Goal: Find specific page/section: Find specific page/section

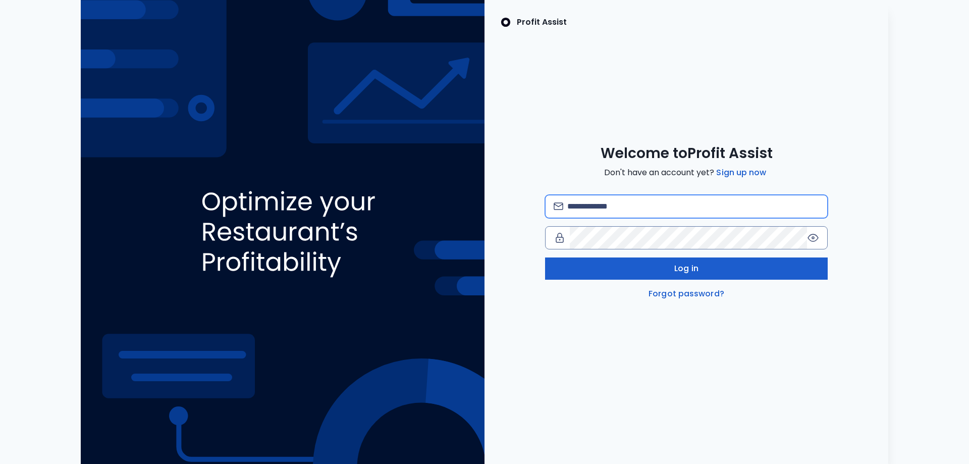
type input "**********"
click at [655, 269] on button "Log in" at bounding box center [686, 268] width 283 height 22
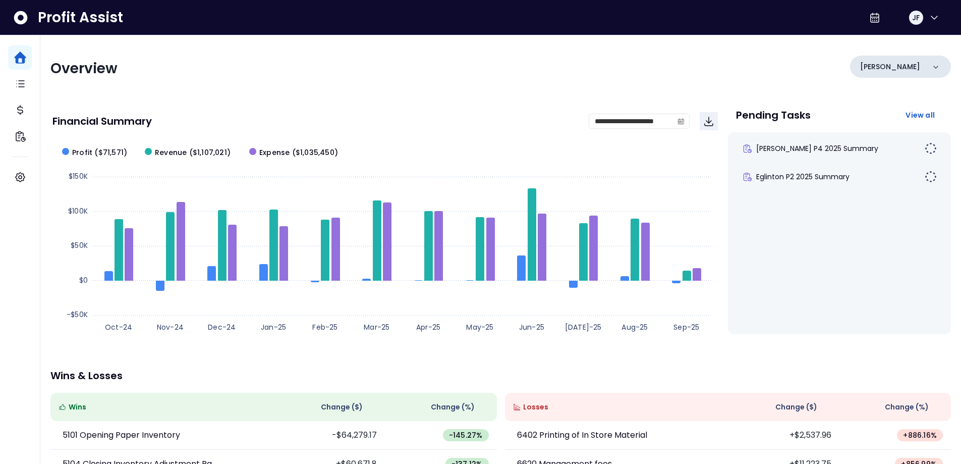
click at [931, 71] on icon at bounding box center [936, 67] width 10 height 10
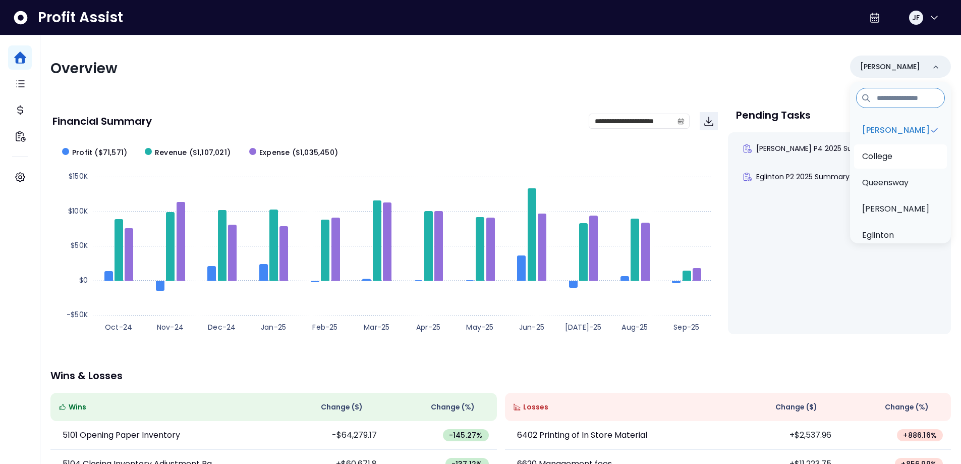
click at [902, 162] on li "College" at bounding box center [900, 156] width 93 height 24
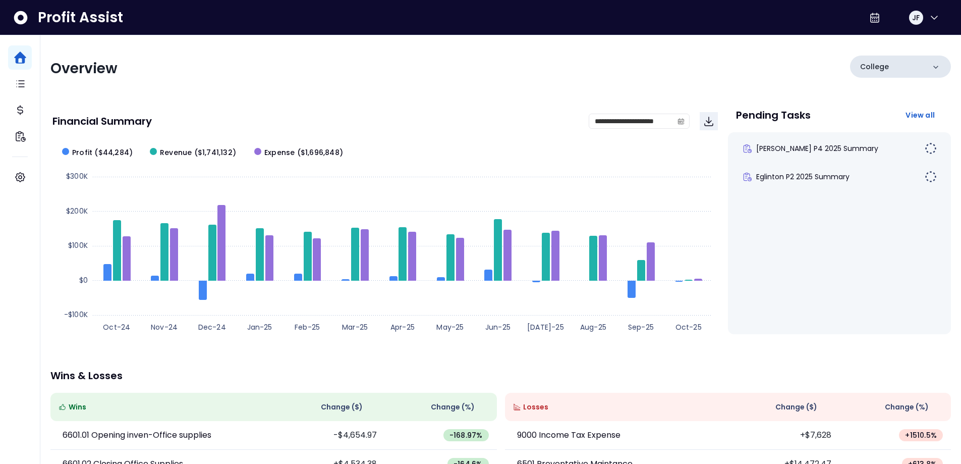
click at [938, 66] on icon at bounding box center [935, 67] width 5 height 3
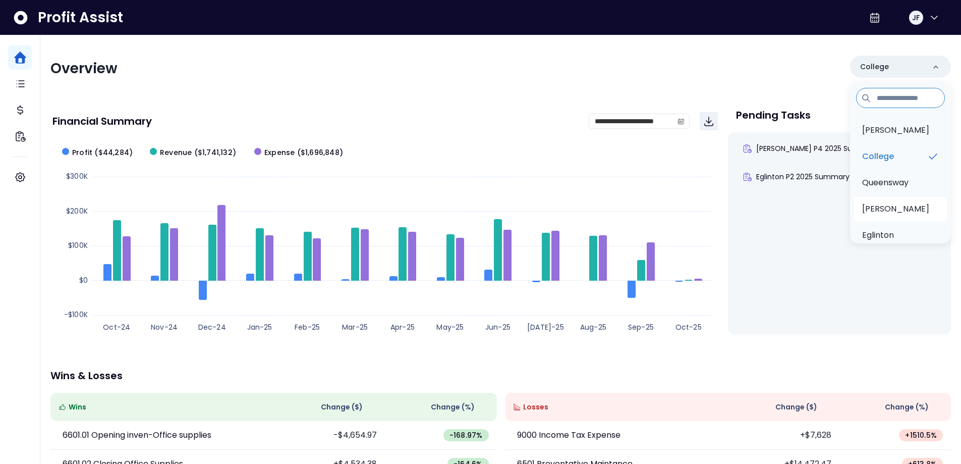
click at [892, 207] on p "[PERSON_NAME]" at bounding box center [895, 209] width 67 height 12
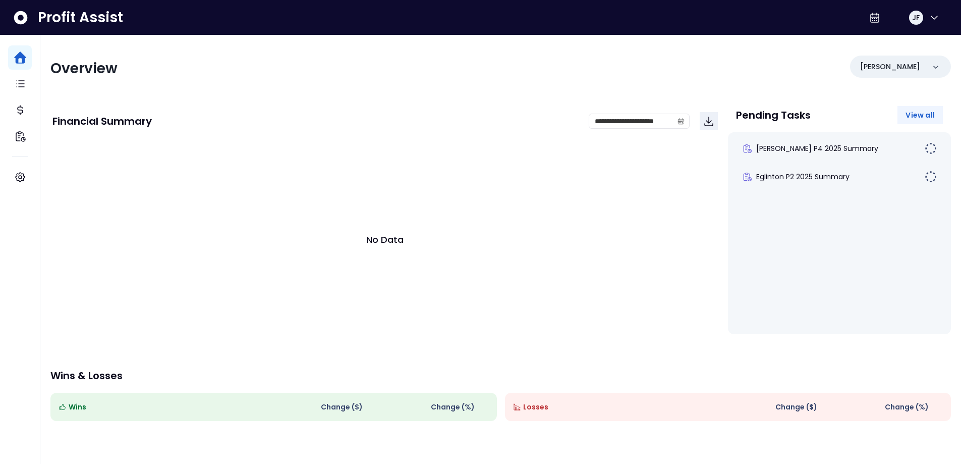
click at [919, 118] on span "View all" at bounding box center [920, 115] width 29 height 10
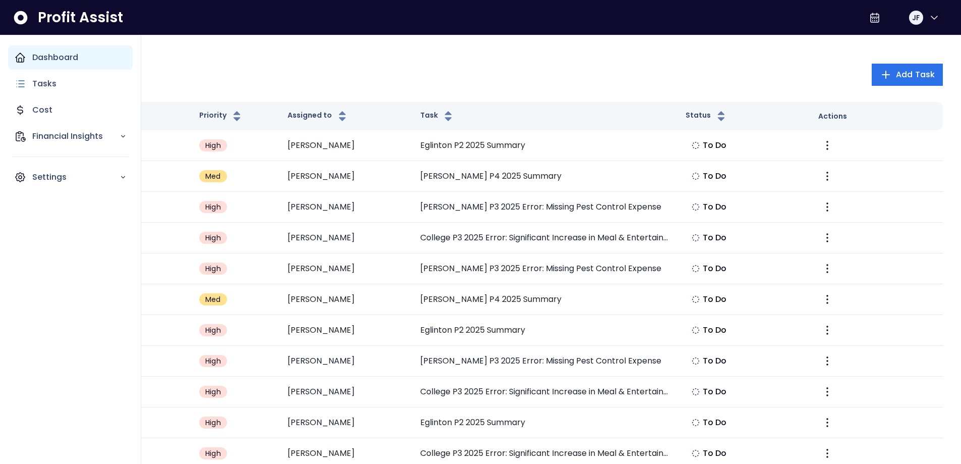
click at [26, 51] on div "Dashboard" at bounding box center [70, 57] width 125 height 24
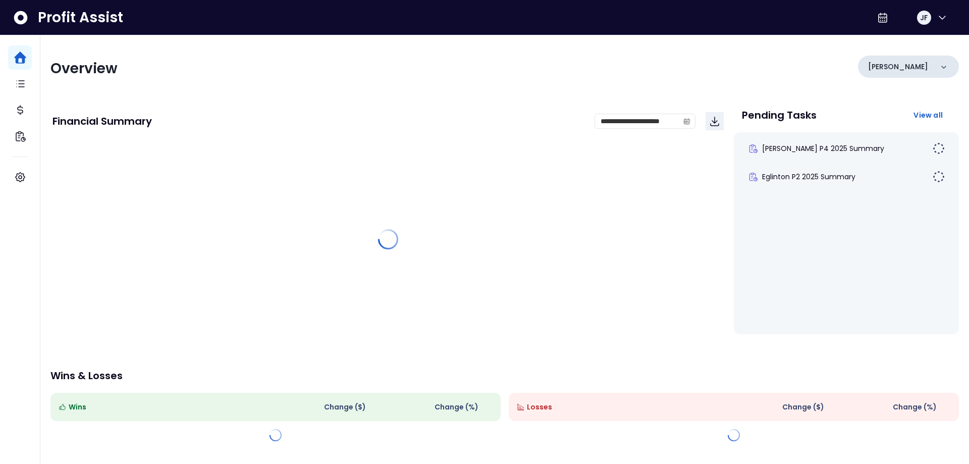
click at [918, 73] on div "[PERSON_NAME]" at bounding box center [908, 66] width 101 height 22
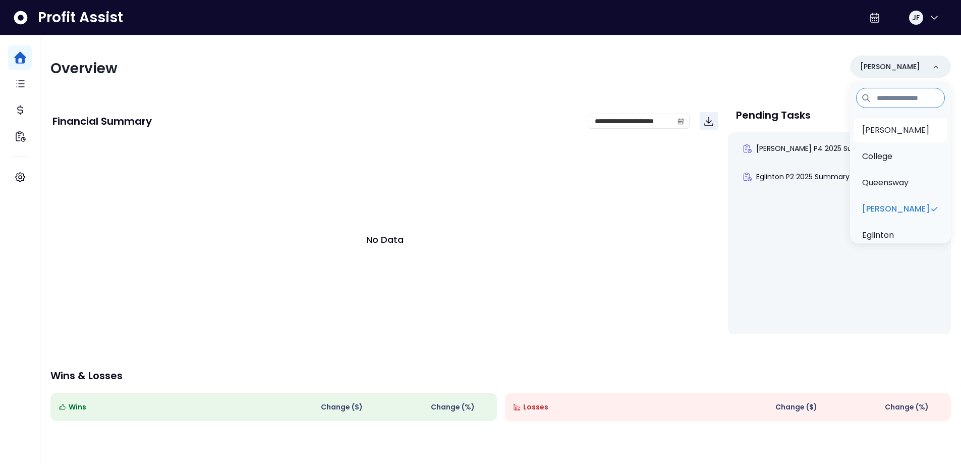
click at [899, 132] on li "[PERSON_NAME]" at bounding box center [900, 130] width 93 height 24
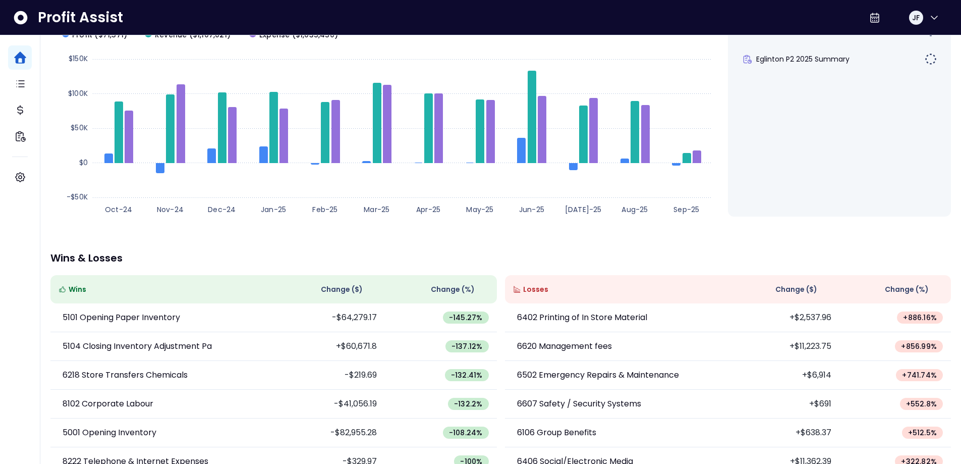
scroll to position [101, 0]
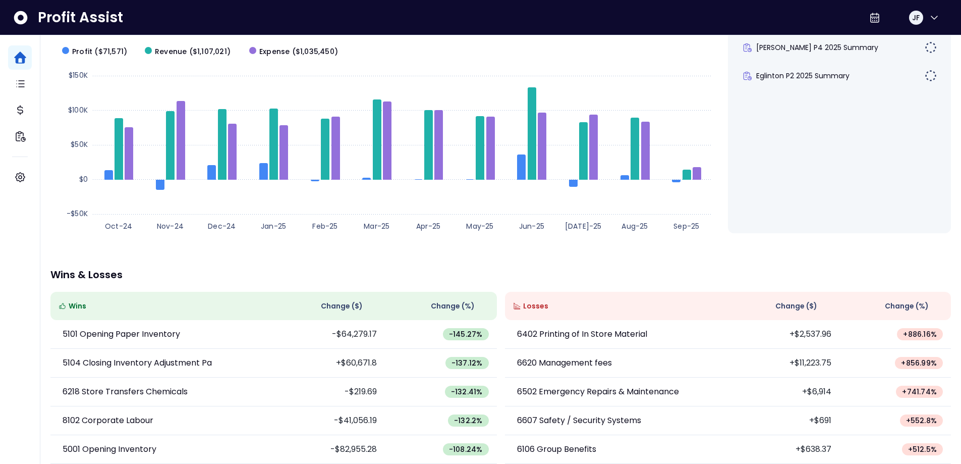
click at [899, 301] on span "Change (%)" at bounding box center [907, 306] width 44 height 11
click at [909, 305] on span "Change (%)" at bounding box center [907, 306] width 44 height 11
click at [908, 304] on span "Change (%)" at bounding box center [907, 306] width 44 height 11
click at [908, 305] on span "Change (%)" at bounding box center [907, 306] width 44 height 11
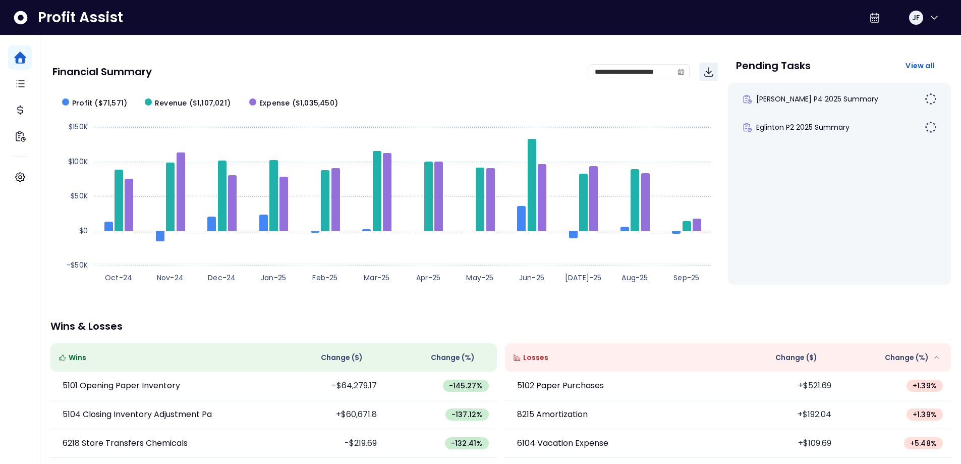
scroll to position [0, 0]
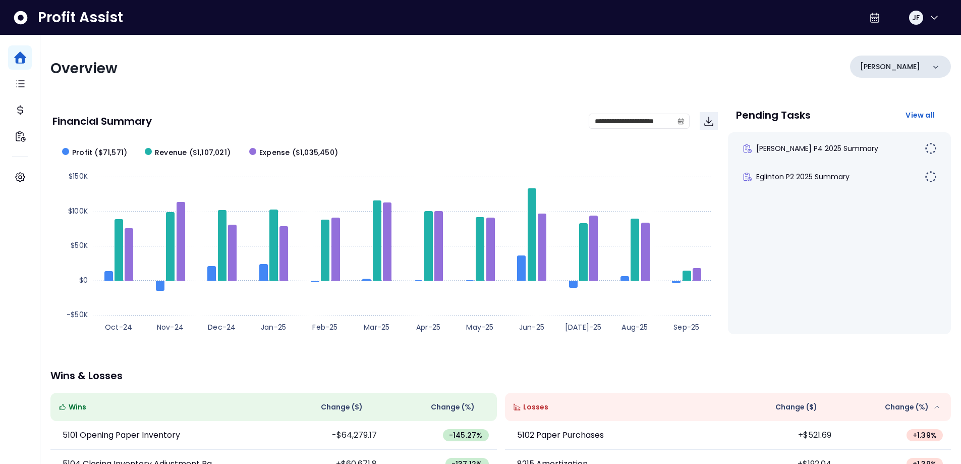
click at [926, 76] on div "[PERSON_NAME]" at bounding box center [900, 66] width 101 height 22
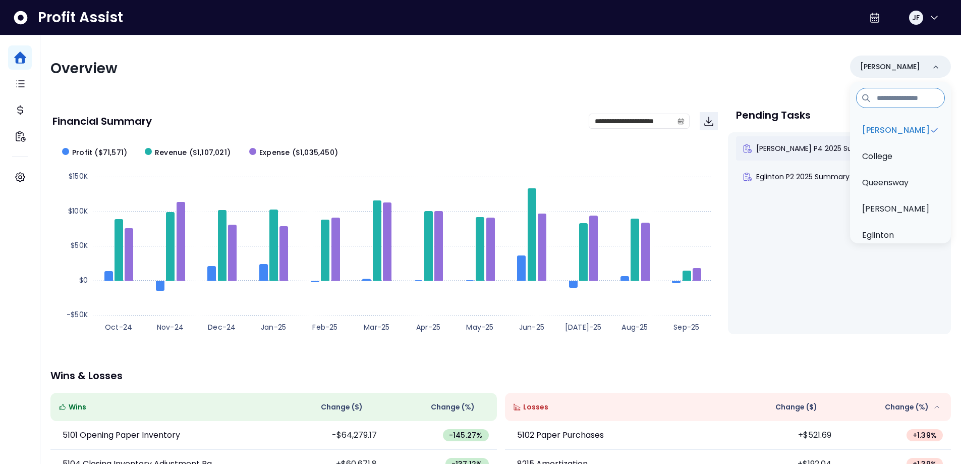
click at [896, 155] on li "College" at bounding box center [900, 156] width 93 height 24
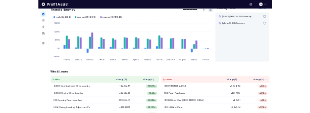
scroll to position [101, 0]
